Goal: Transaction & Acquisition: Obtain resource

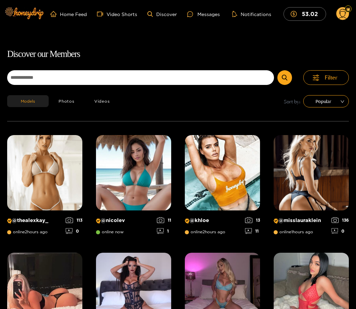
click at [339, 16] on circle at bounding box center [342, 13] width 13 height 13
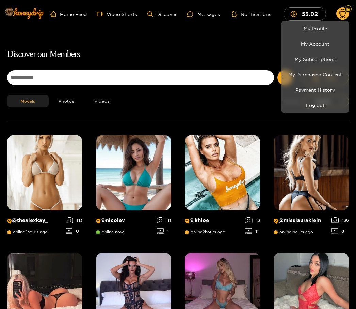
click at [204, 15] on div at bounding box center [178, 154] width 356 height 309
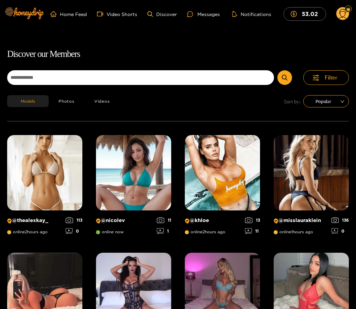
click at [202, 16] on div "Messages" at bounding box center [203, 14] width 33 height 8
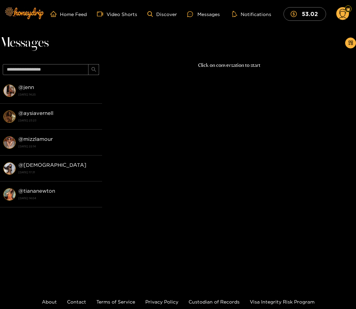
click at [37, 118] on strong "[DATE] 23:23" at bounding box center [58, 120] width 80 height 6
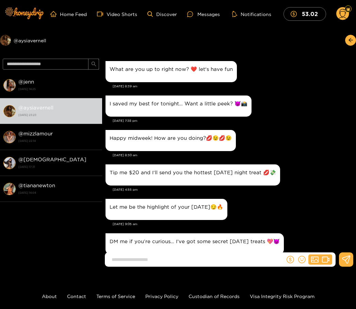
scroll to position [744, 0]
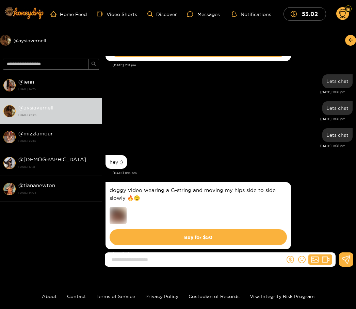
click at [127, 265] on input at bounding box center [196, 259] width 177 height 11
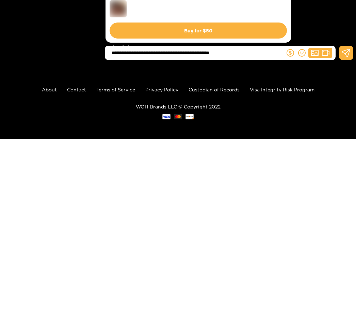
type input "**********"
click at [347, 219] on icon at bounding box center [346, 223] width 9 height 8
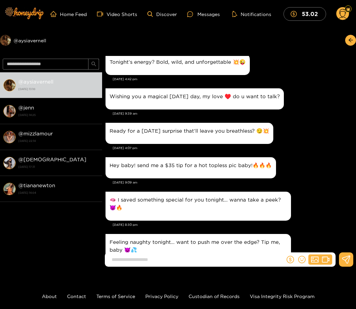
scroll to position [0, 0]
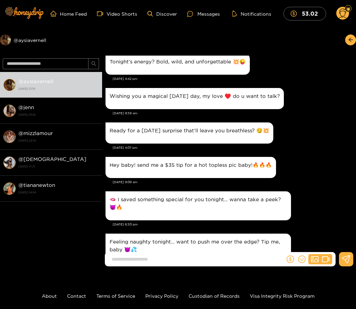
click at [119, 129] on p "Ready for a [DATE] surprise that’ll leave you breathless? 😏💥" at bounding box center [190, 131] width 160 height 8
click at [73, 130] on div "@ mizzlamour [DATE] 22:14" at bounding box center [58, 136] width 80 height 15
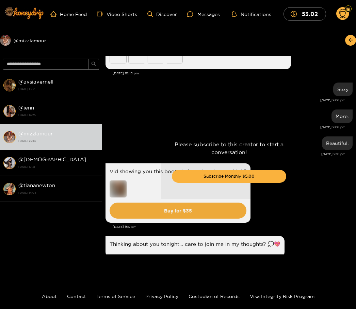
click at [208, 13] on div "Messages" at bounding box center [203, 14] width 33 height 8
click at [201, 15] on div "Messages" at bounding box center [203, 14] width 33 height 8
click at [345, 14] on icon at bounding box center [343, 15] width 8 height 12
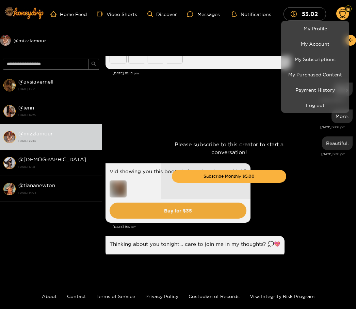
click at [324, 73] on link "My Purchased Content" at bounding box center [315, 74] width 65 height 12
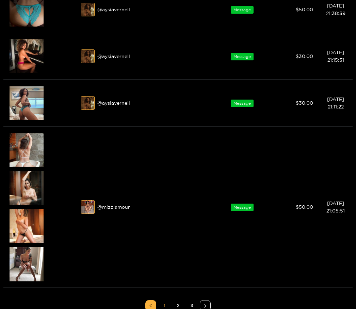
scroll to position [379, 0]
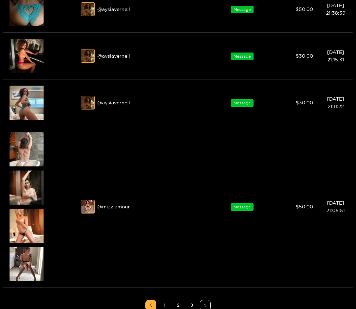
click at [208, 303] on div at bounding box center [178, 154] width 356 height 309
click at [208, 303] on button "button" at bounding box center [205, 304] width 11 height 11
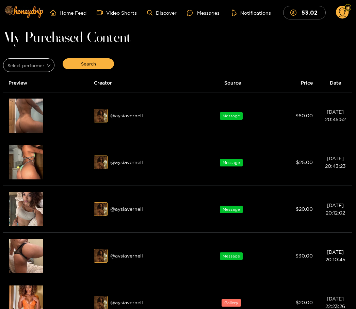
scroll to position [0, 0]
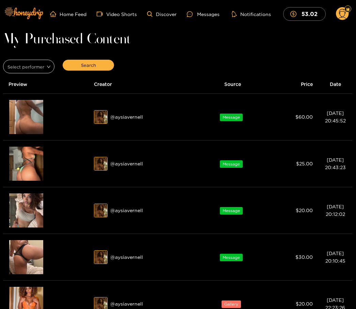
click at [26, 205] on icon "eye" at bounding box center [25, 206] width 5 height 5
